Goal: Transaction & Acquisition: Download file/media

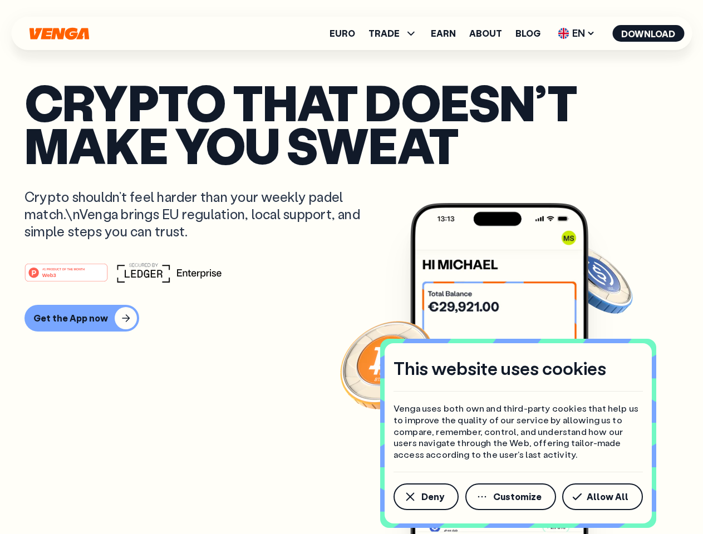
click at [351, 267] on div "#1 PRODUCT OF THE MONTH Web3" at bounding box center [351, 273] width 654 height 20
click at [425, 497] on span "Deny" at bounding box center [432, 496] width 23 height 9
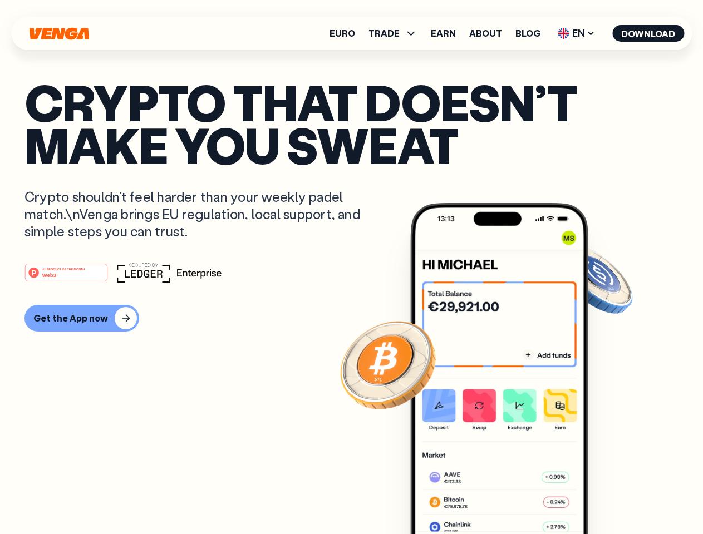
click at [511, 497] on img at bounding box center [499, 389] width 178 height 373
click at [604, 497] on article "Crypto that doesn’t make you sweat Crypto shouldn’t feel harder than your weekl…" at bounding box center [351, 289] width 654 height 417
click at [396, 33] on span "TRADE" at bounding box center [383, 33] width 31 height 9
click at [576, 33] on span "EN" at bounding box center [576, 33] width 45 height 18
click at [648, 33] on button "Download" at bounding box center [648, 33] width 72 height 17
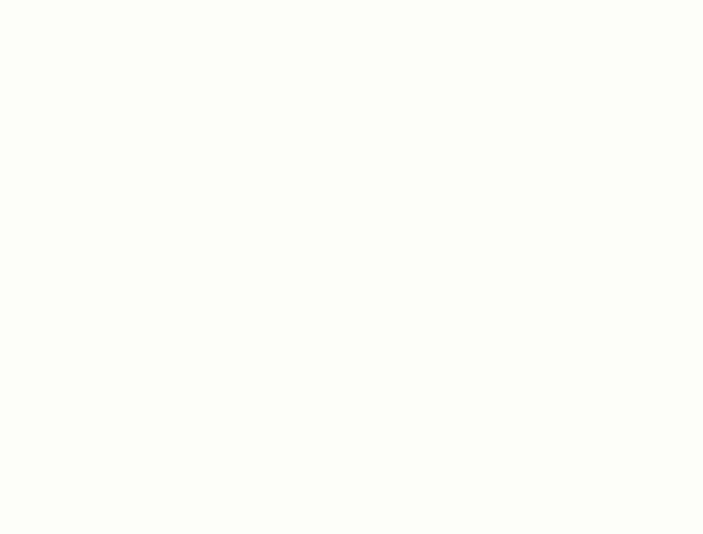
click at [351, 0] on html "This website uses cookies Venga uses both own and third-party cookies that help…" at bounding box center [351, 0] width 703 height 0
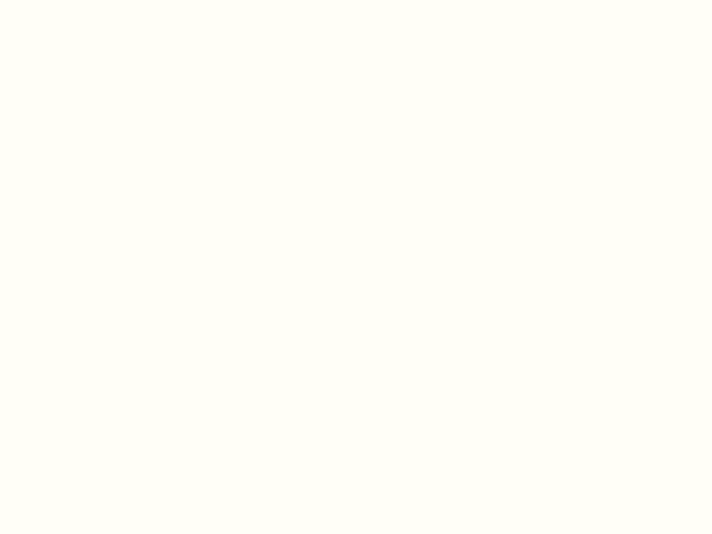
click at [80, 0] on html "This website uses cookies Venga uses both own and third-party cookies that help…" at bounding box center [356, 0] width 712 height 0
click at [68, 0] on html "This website uses cookies Venga uses both own and third-party cookies that help…" at bounding box center [356, 0] width 712 height 0
